Goal: Navigation & Orientation: Find specific page/section

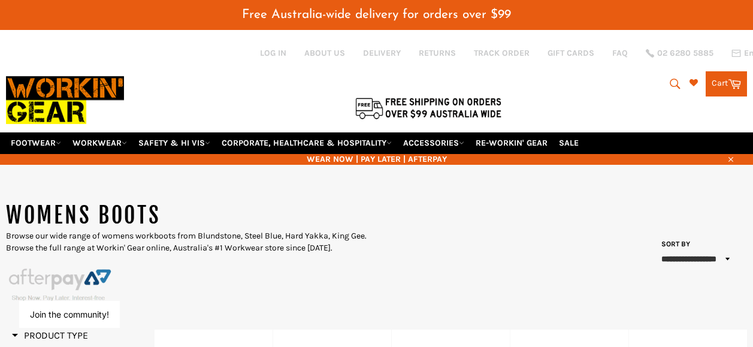
select select "**********"
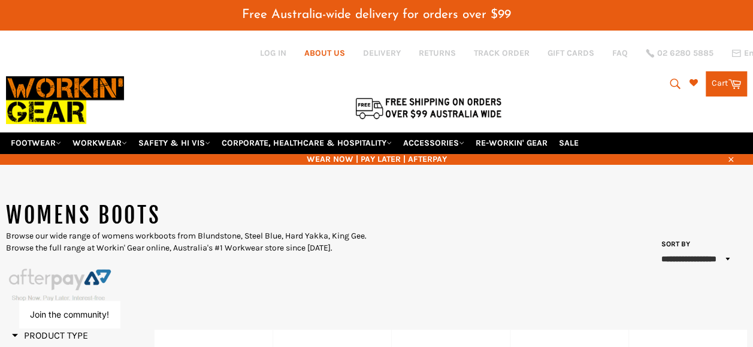
click at [323, 54] on link "ABOUT US" at bounding box center [324, 52] width 41 height 11
